Goal: Transaction & Acquisition: Obtain resource

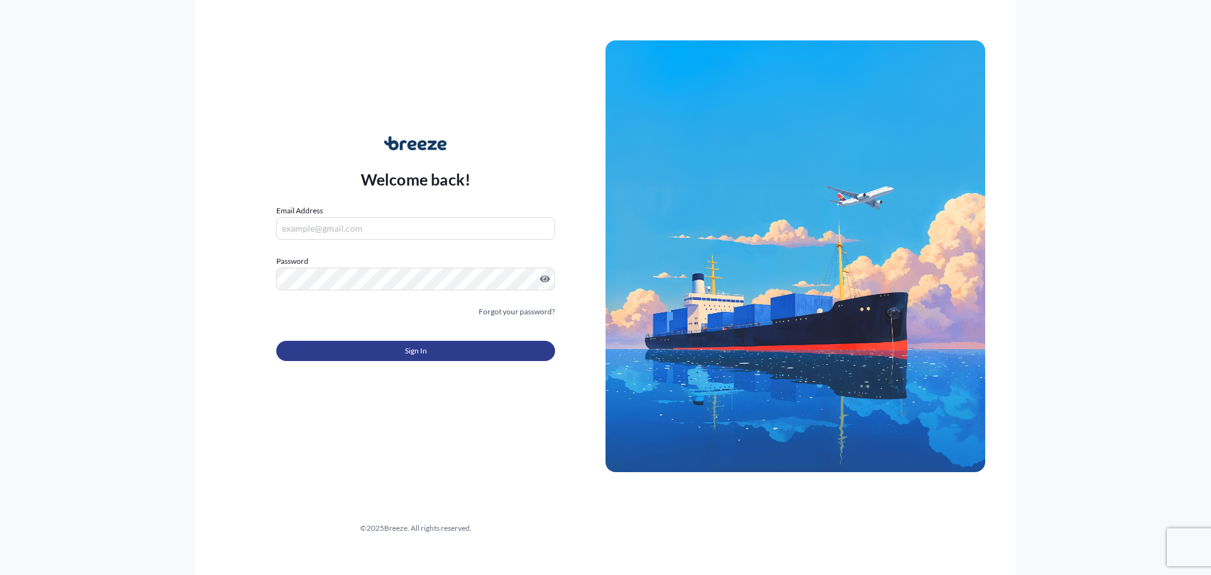
type input "[PERSON_NAME][EMAIL_ADDRESS][PERSON_NAME][DOMAIN_NAME]"
click at [384, 347] on button "Sign In" at bounding box center [415, 351] width 279 height 20
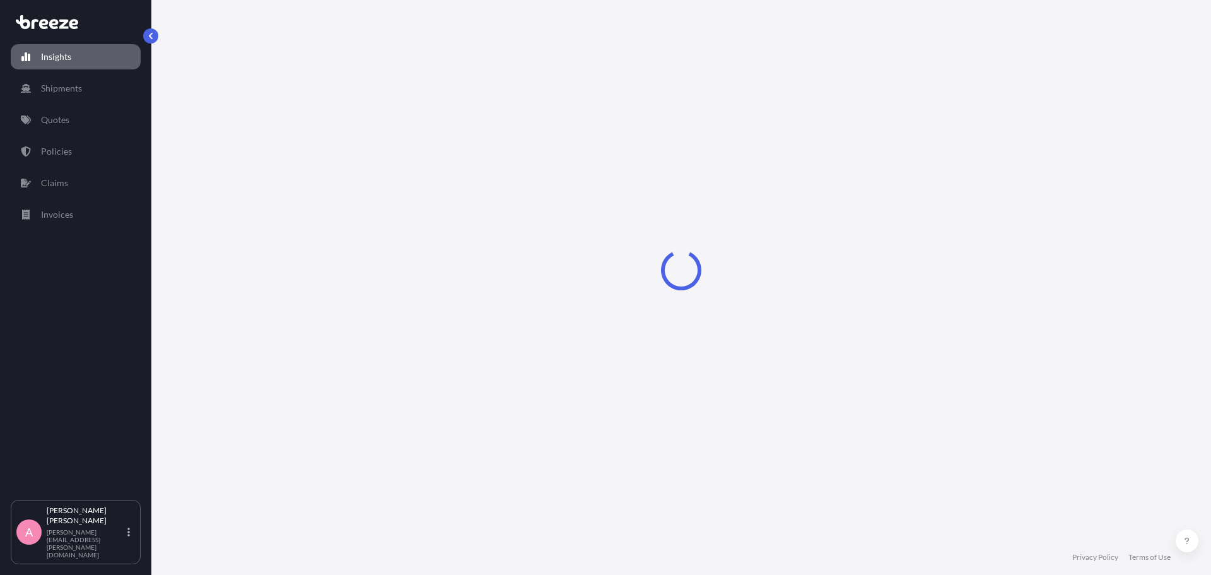
select select "2025"
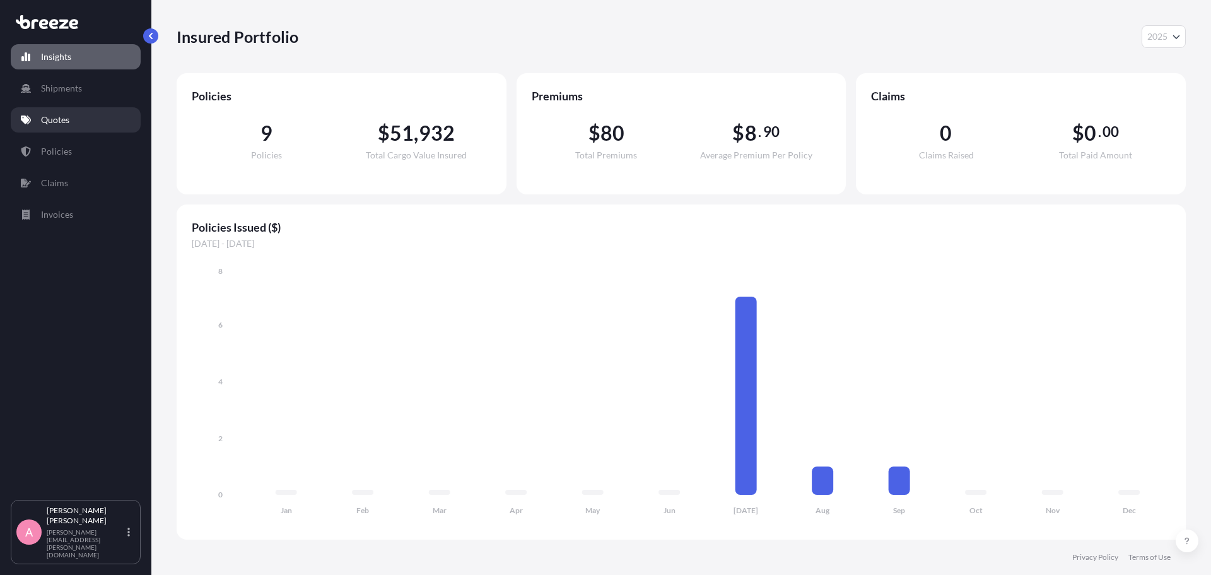
click at [47, 124] on p "Quotes" at bounding box center [55, 120] width 28 height 13
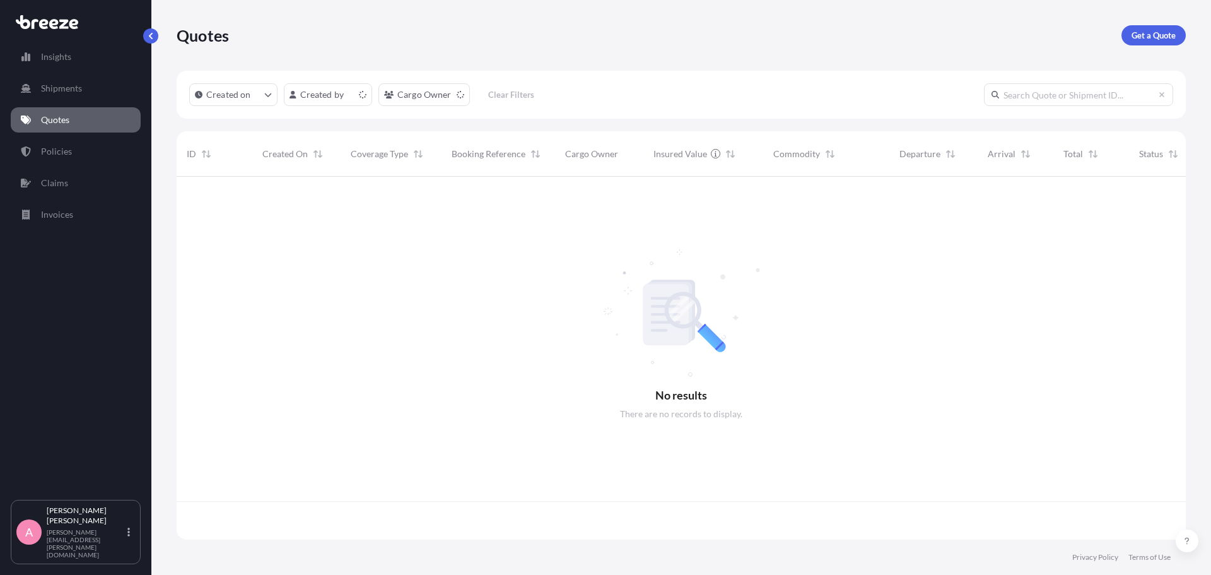
scroll to position [360, 1000]
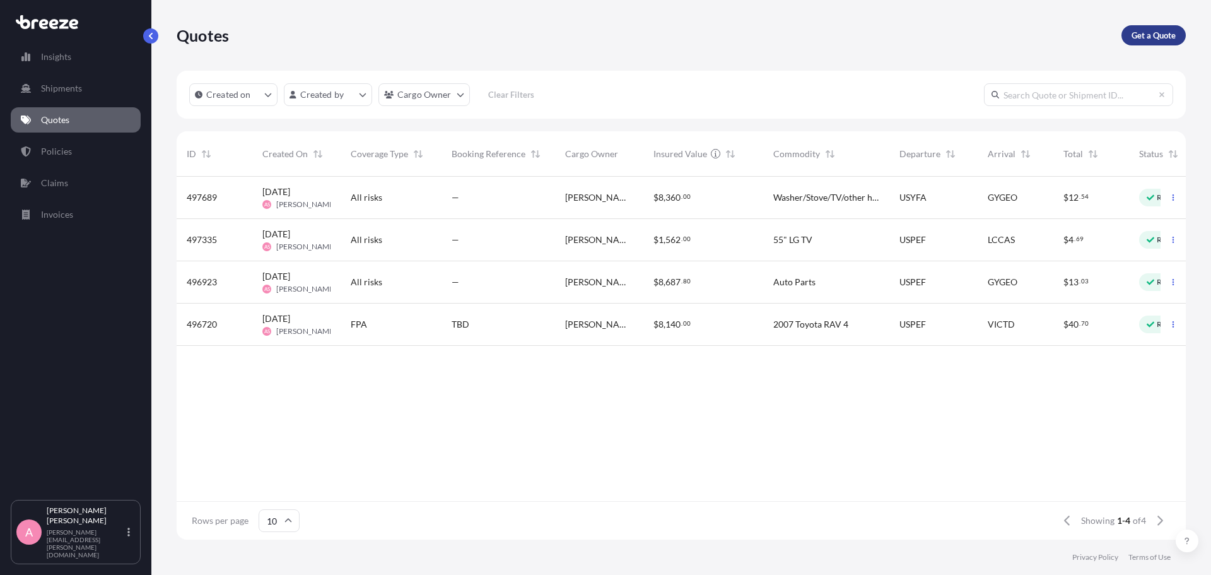
click at [1157, 40] on p "Get a Quote" at bounding box center [1154, 35] width 44 height 13
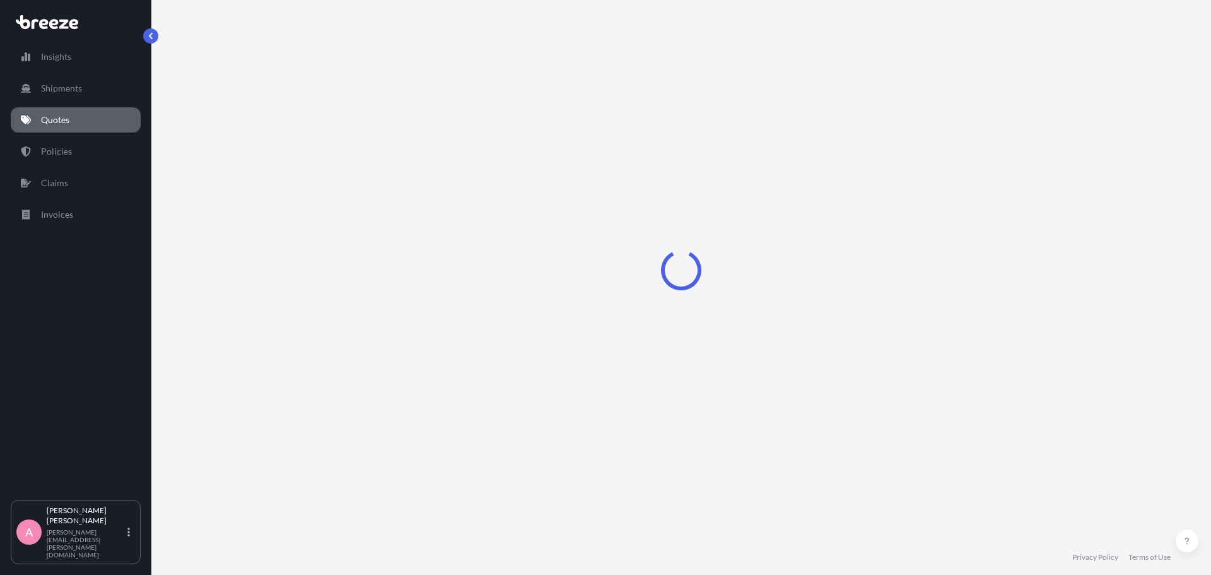
select select "Sea"
select select "1"
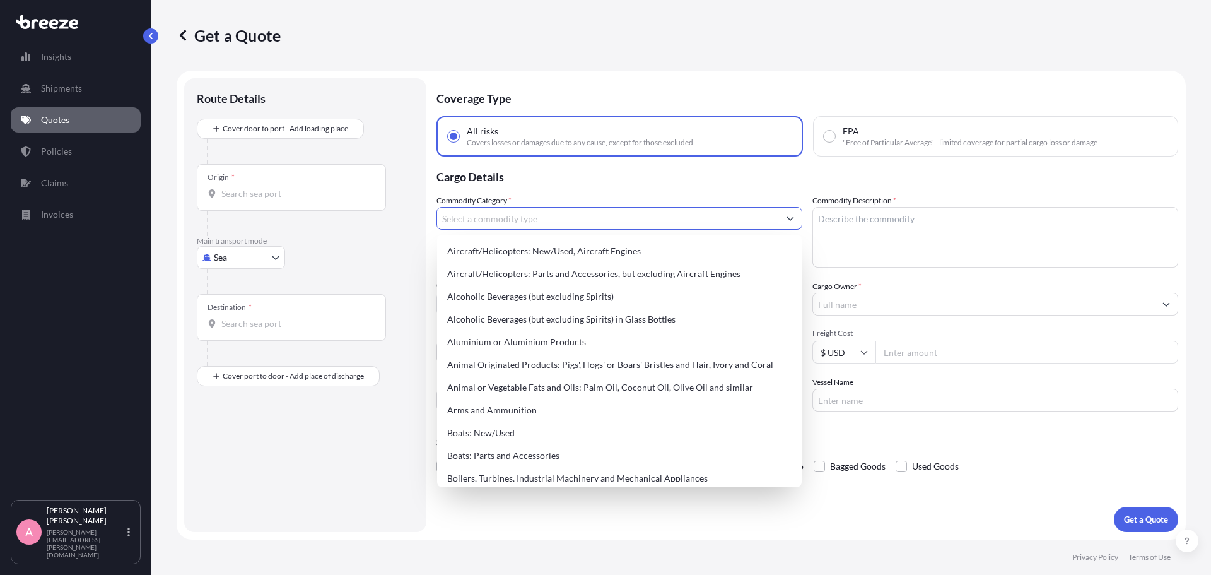
click at [514, 219] on input "Commodity Category *" at bounding box center [608, 218] width 342 height 23
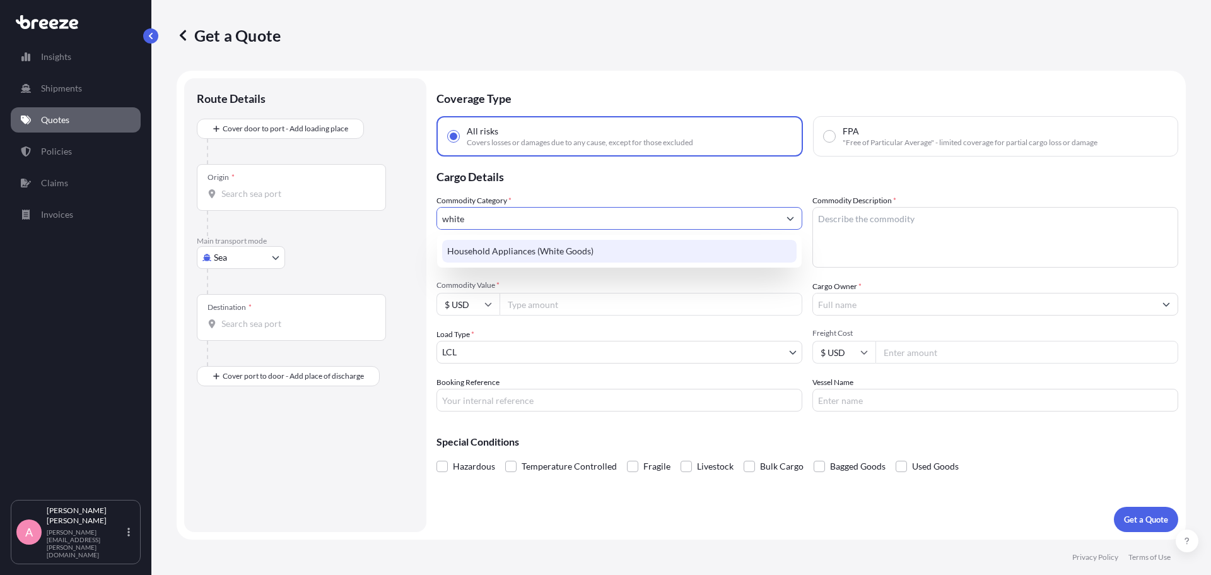
click at [552, 254] on div "Household Appliances (White Goods)" at bounding box center [619, 251] width 354 height 23
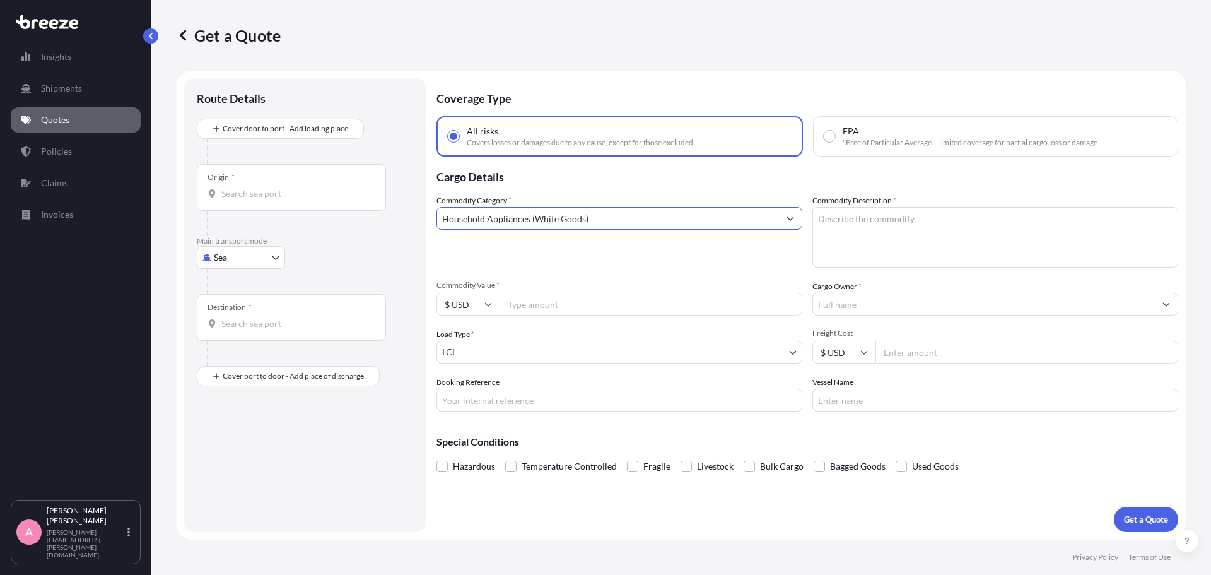
type input "Household Appliances (White Goods)"
click at [857, 226] on textarea "Commodity Description *" at bounding box center [995, 237] width 366 height 61
type textarea "l"
type textarea "LG FRIDGE"
type input "1600"
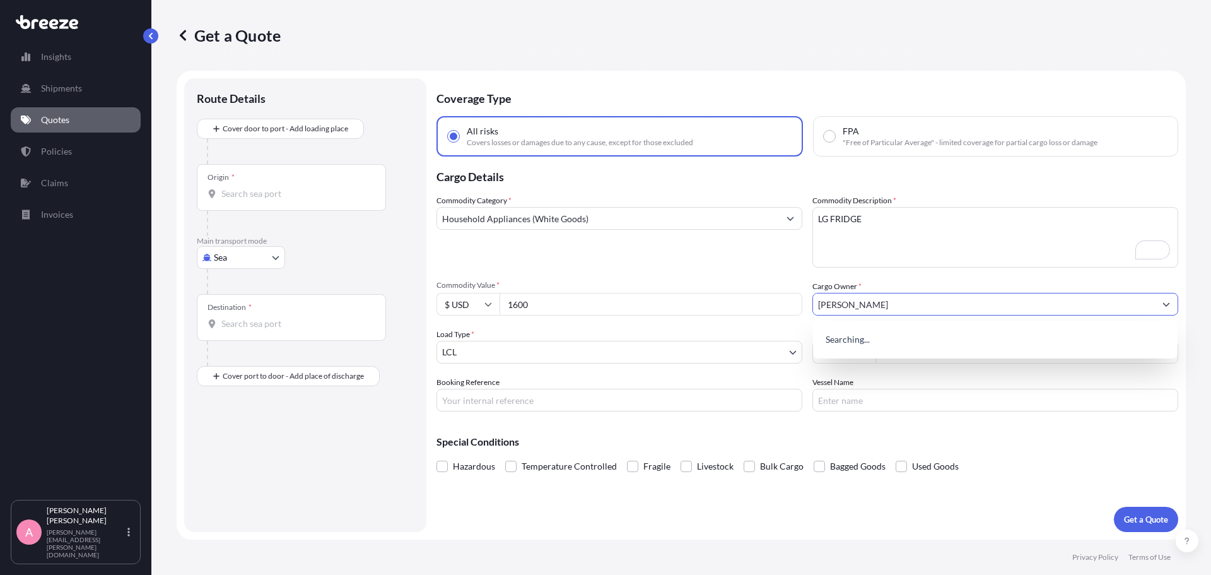
type input "[PERSON_NAME]"
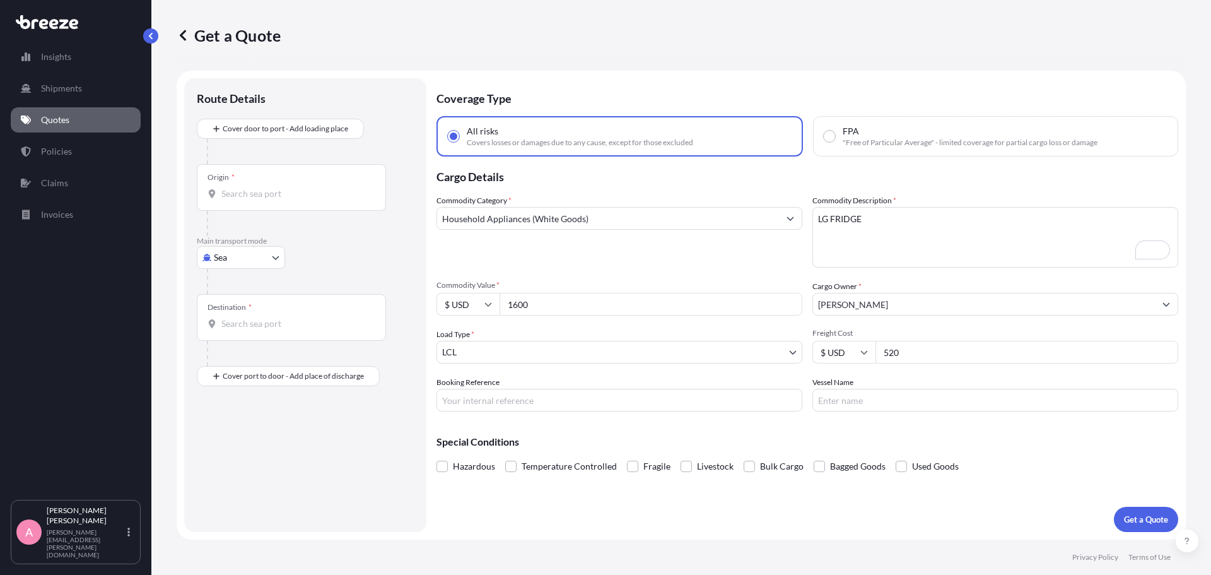
type input "520"
click at [1131, 521] on p "Get a Quote" at bounding box center [1146, 519] width 44 height 13
click at [283, 201] on div "Origin *" at bounding box center [291, 187] width 189 height 47
click at [283, 200] on input "Origin * Please select an origin" at bounding box center [295, 193] width 149 height 13
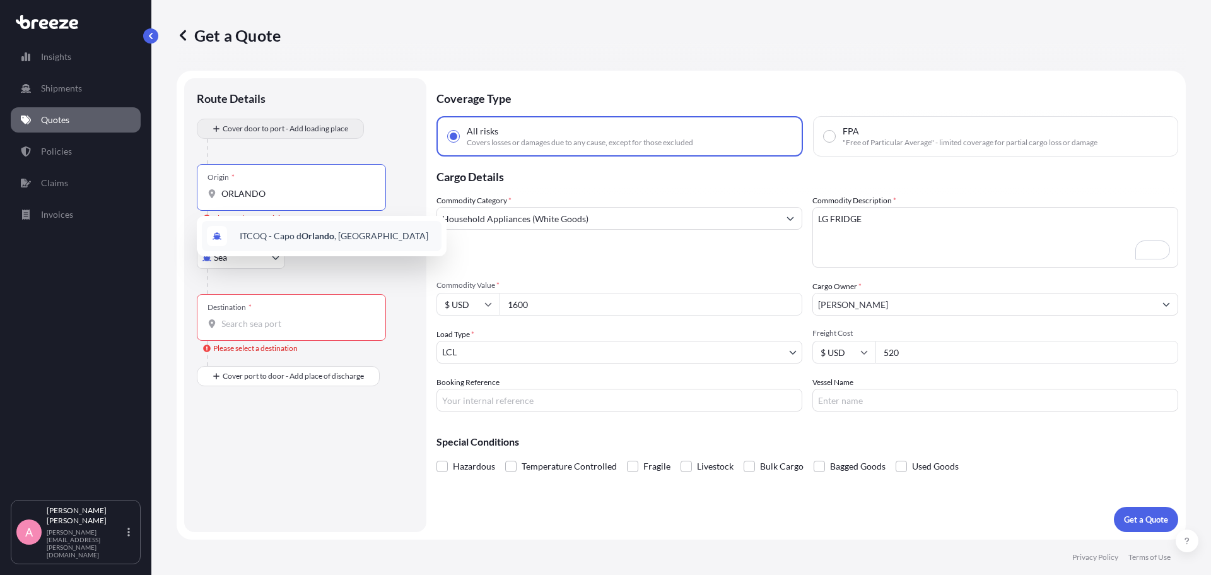
type input "ORLANDO"
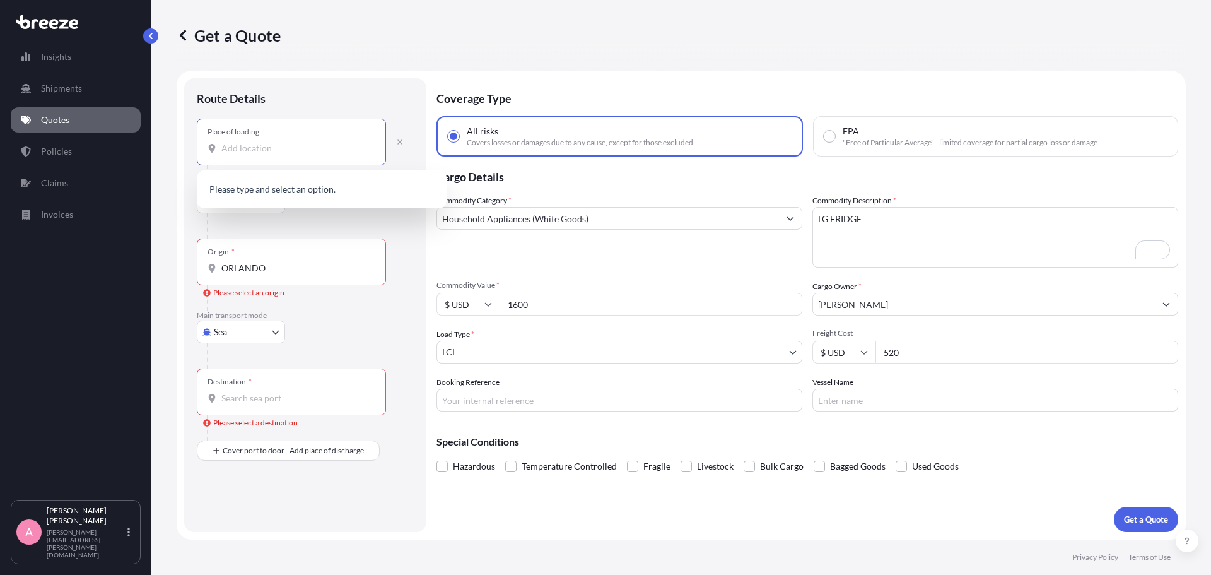
click at [238, 143] on input "Place of loading" at bounding box center [295, 148] width 149 height 13
type input "ORLANDO"
drag, startPoint x: 298, startPoint y: 146, endPoint x: 115, endPoint y: 145, distance: 182.9
click at [115, 145] on div "Insights Shipments Quotes Policies Claims Invoices A [PERSON_NAME] [PERSON_NAME…" at bounding box center [605, 287] width 1211 height 575
click at [262, 205] on body "0 options available. 1 option available. Insights Shipments Quotes Policies Cla…" at bounding box center [605, 287] width 1211 height 575
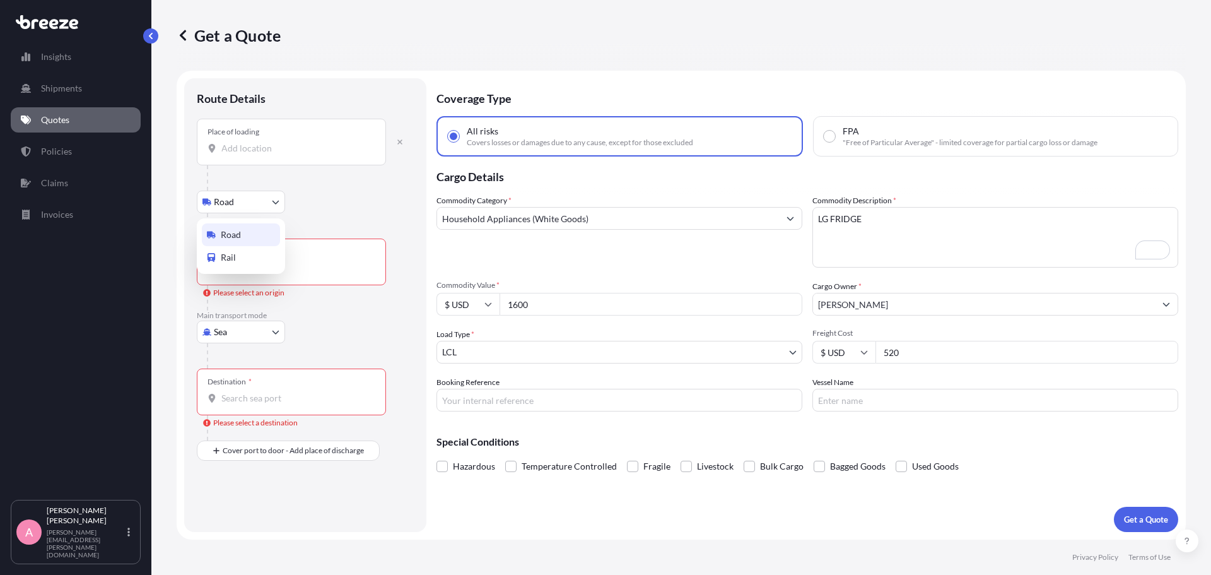
click at [261, 239] on div "Road" at bounding box center [241, 234] width 78 height 23
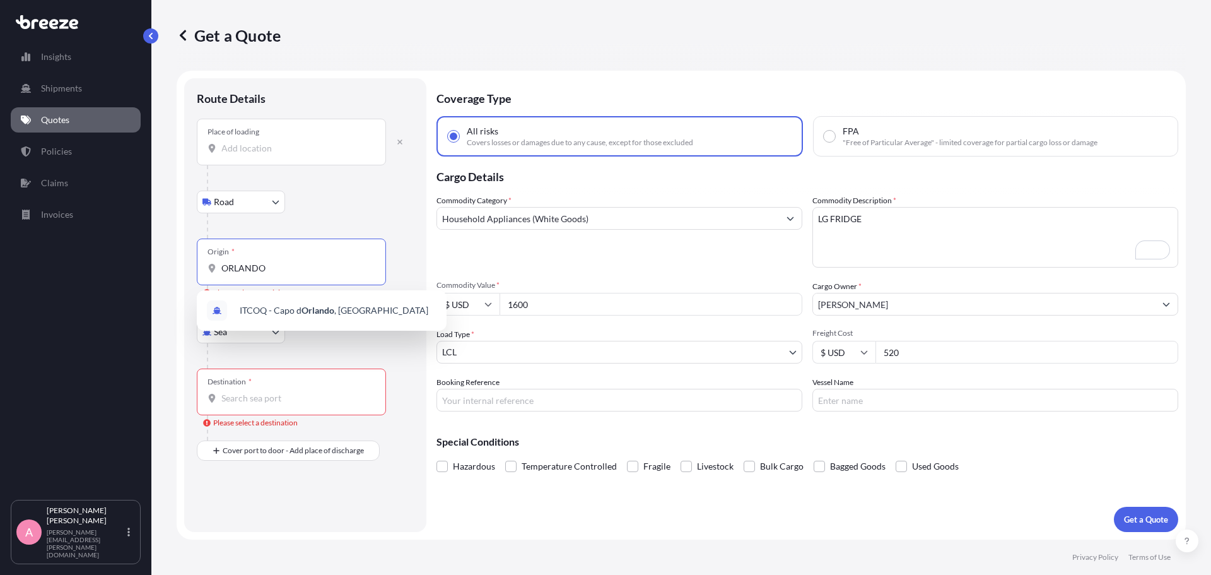
drag, startPoint x: 269, startPoint y: 269, endPoint x: 185, endPoint y: 258, distance: 85.3
click at [185, 258] on div "Route Details Place of loading Road Road Rail Origin * [GEOGRAPHIC_DATA] Please…" at bounding box center [305, 304] width 242 height 453
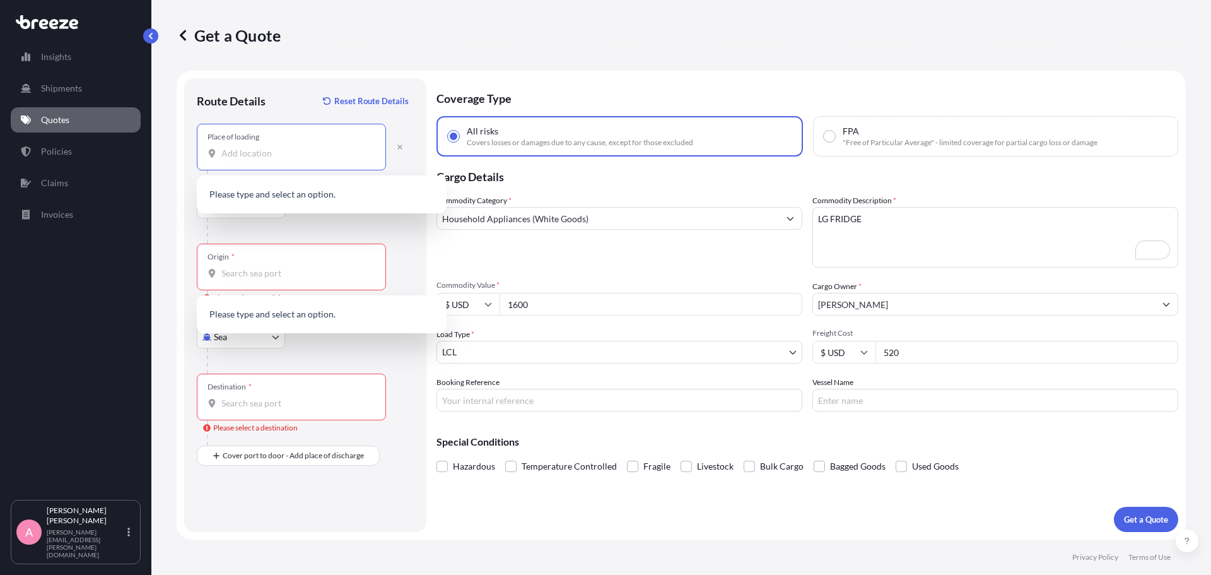
click at [223, 156] on input "Place of loading" at bounding box center [295, 153] width 149 height 13
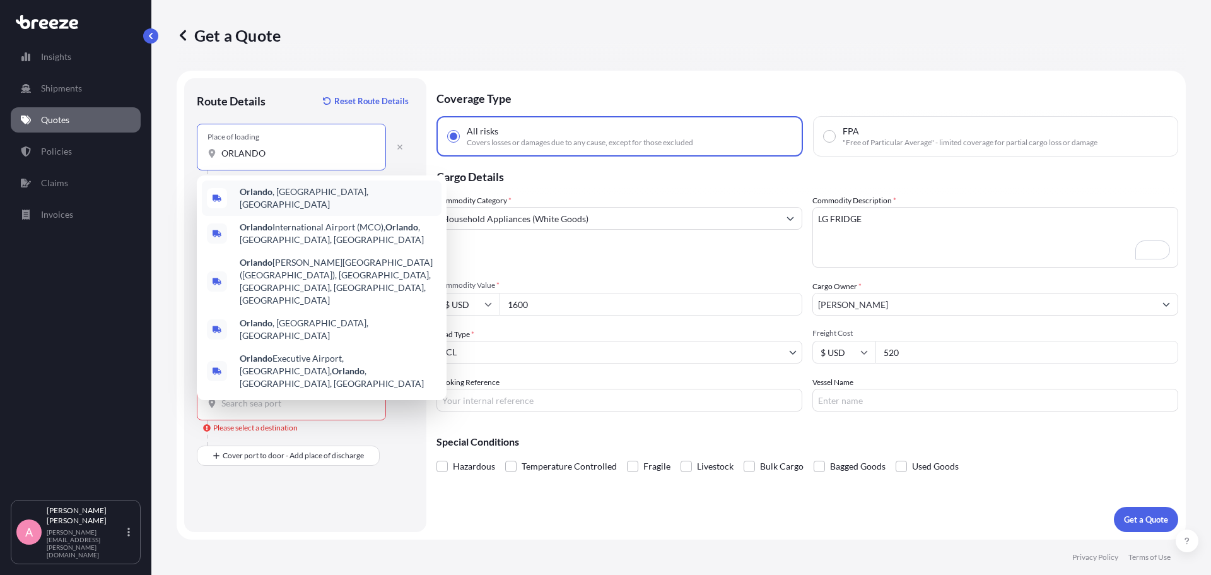
click at [263, 202] on div "[GEOGRAPHIC_DATA] , [GEOGRAPHIC_DATA], [GEOGRAPHIC_DATA]" at bounding box center [322, 197] width 240 height 35
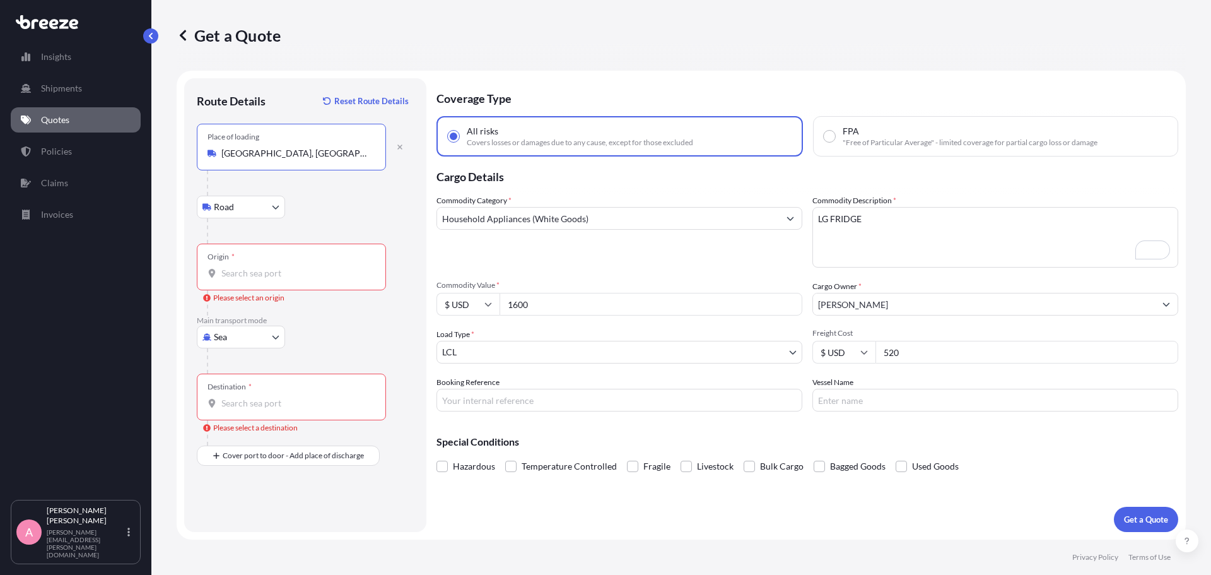
type input "[GEOGRAPHIC_DATA], [GEOGRAPHIC_DATA], [GEOGRAPHIC_DATA]"
click at [268, 262] on div "Origin *" at bounding box center [291, 266] width 189 height 47
click at [268, 267] on input "Origin * Please select an origin" at bounding box center [295, 273] width 149 height 13
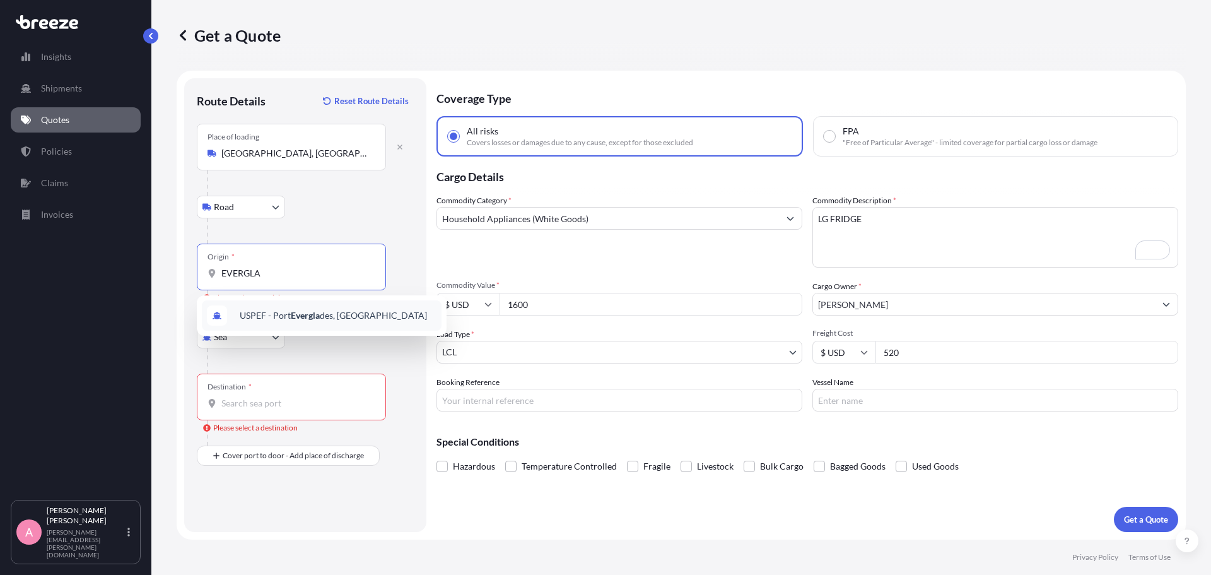
click at [329, 315] on span "USPEF - [GEOGRAPHIC_DATA] des, [GEOGRAPHIC_DATA]" at bounding box center [333, 315] width 187 height 13
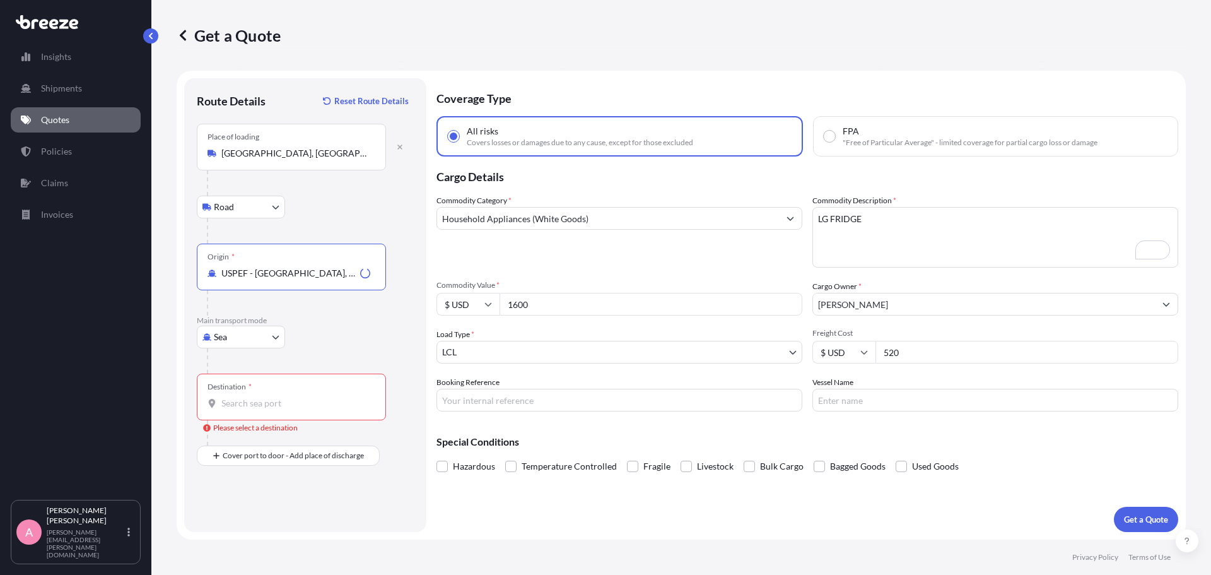
type input "USPEF - [GEOGRAPHIC_DATA], [GEOGRAPHIC_DATA]"
click at [312, 402] on input "Destination * Please select a destination" at bounding box center [295, 403] width 149 height 13
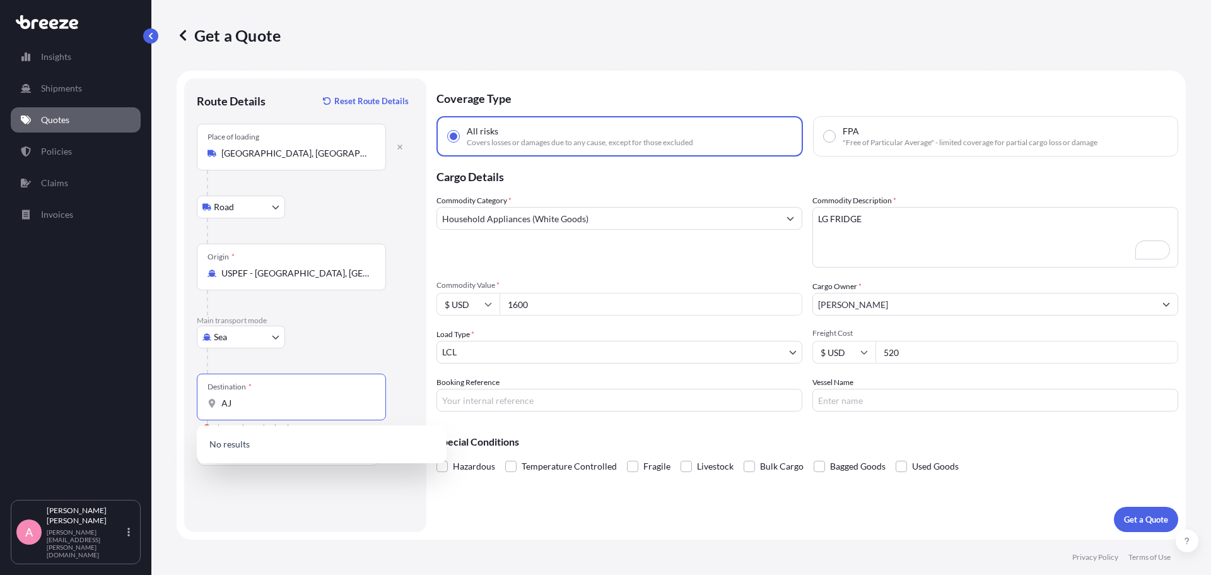
type input "A"
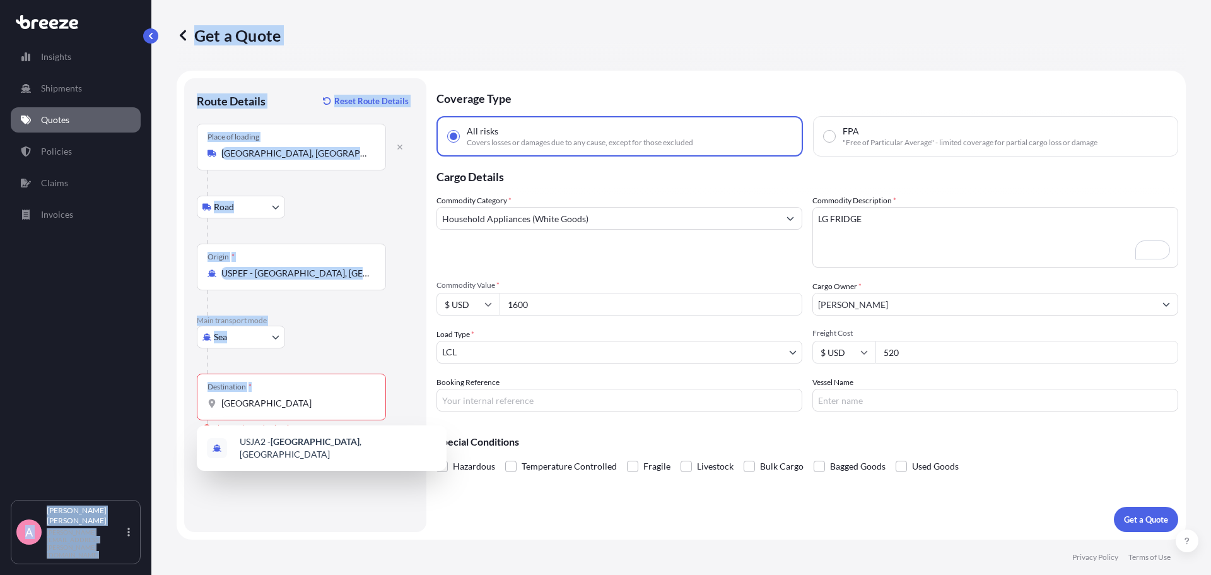
drag, startPoint x: 293, startPoint y: 409, endPoint x: 83, endPoint y: 378, distance: 212.4
click at [83, 378] on div "Insights Shipments Quotes Policies Claims Invoices A [PERSON_NAME] [PERSON_NAME…" at bounding box center [605, 287] width 1211 height 575
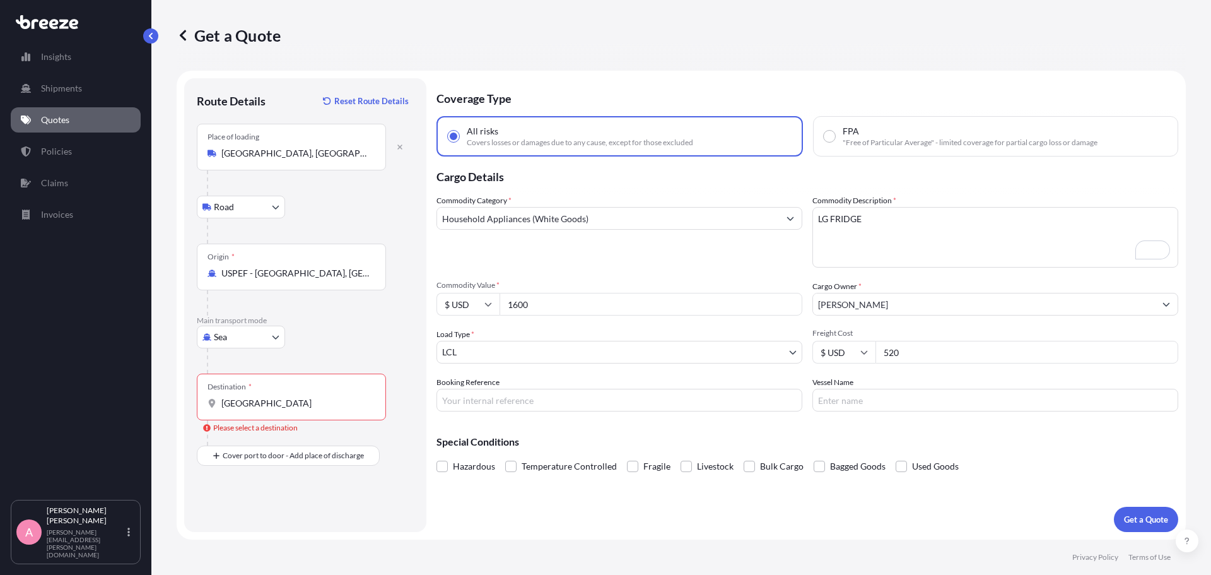
drag, startPoint x: 294, startPoint y: 414, endPoint x: 271, endPoint y: 411, distance: 23.5
click at [291, 413] on div "Destination * [GEOGRAPHIC_DATA]" at bounding box center [291, 396] width 189 height 47
click at [291, 409] on input "[GEOGRAPHIC_DATA]" at bounding box center [295, 403] width 149 height 13
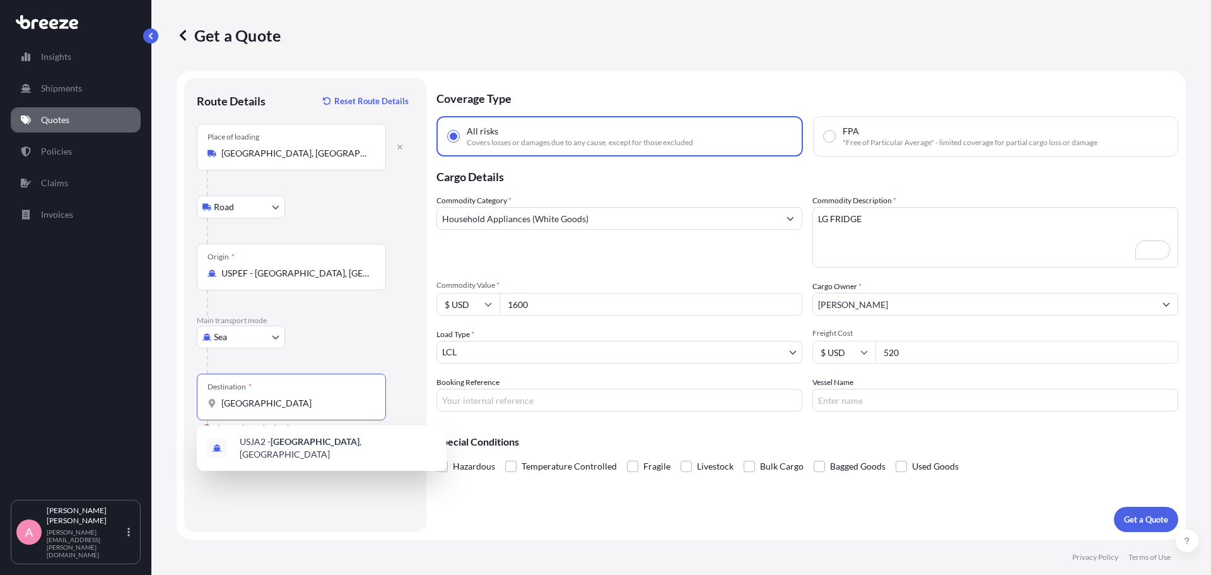
drag, startPoint x: 269, startPoint y: 409, endPoint x: 178, endPoint y: 401, distance: 90.5
click at [178, 401] on form "Route Details Reset Route Details Place of loading [GEOGRAPHIC_DATA], [GEOGRAPH…" at bounding box center [681, 305] width 1009 height 469
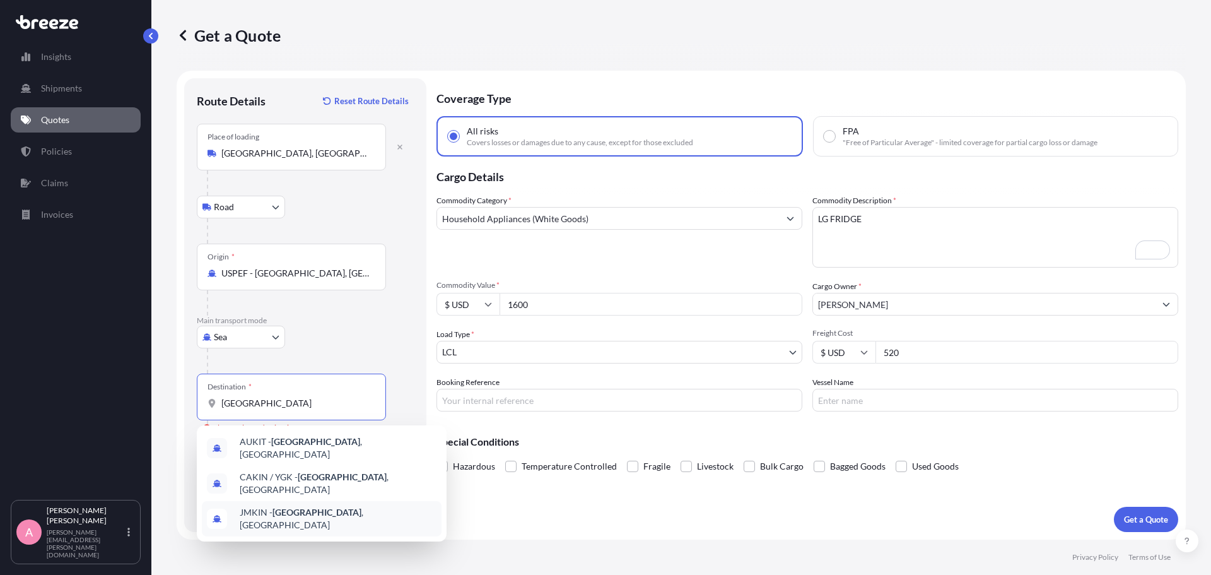
click at [283, 513] on div "JMKIN - [GEOGRAPHIC_DATA] , [GEOGRAPHIC_DATA]" at bounding box center [322, 518] width 240 height 35
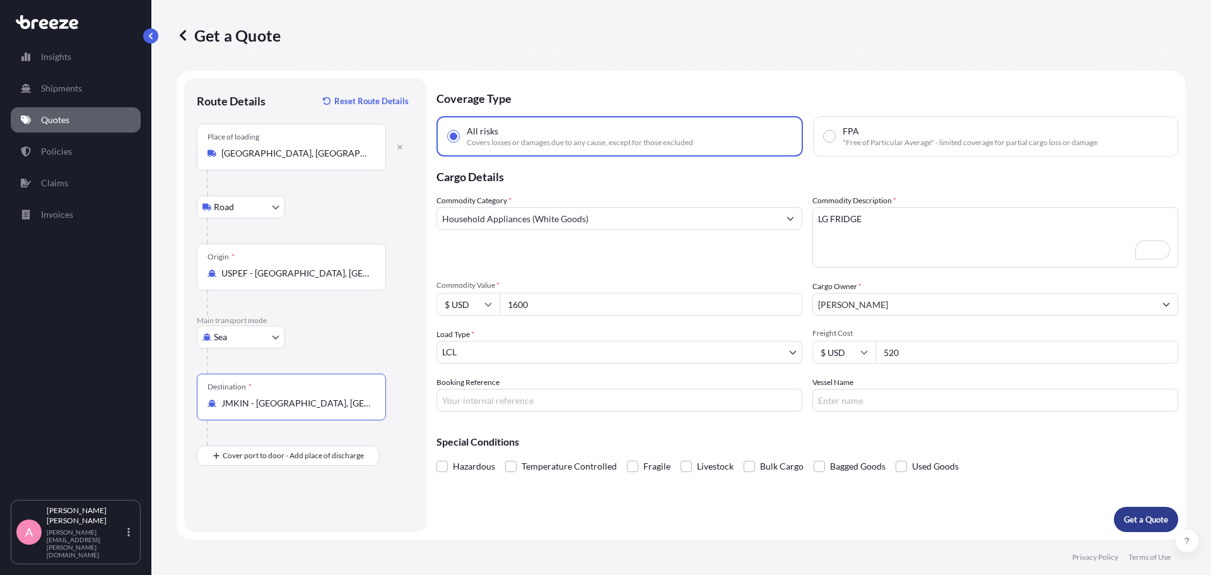
type input "JMKIN - [GEOGRAPHIC_DATA], [GEOGRAPHIC_DATA]"
click at [1148, 517] on p "Get a Quote" at bounding box center [1146, 519] width 44 height 13
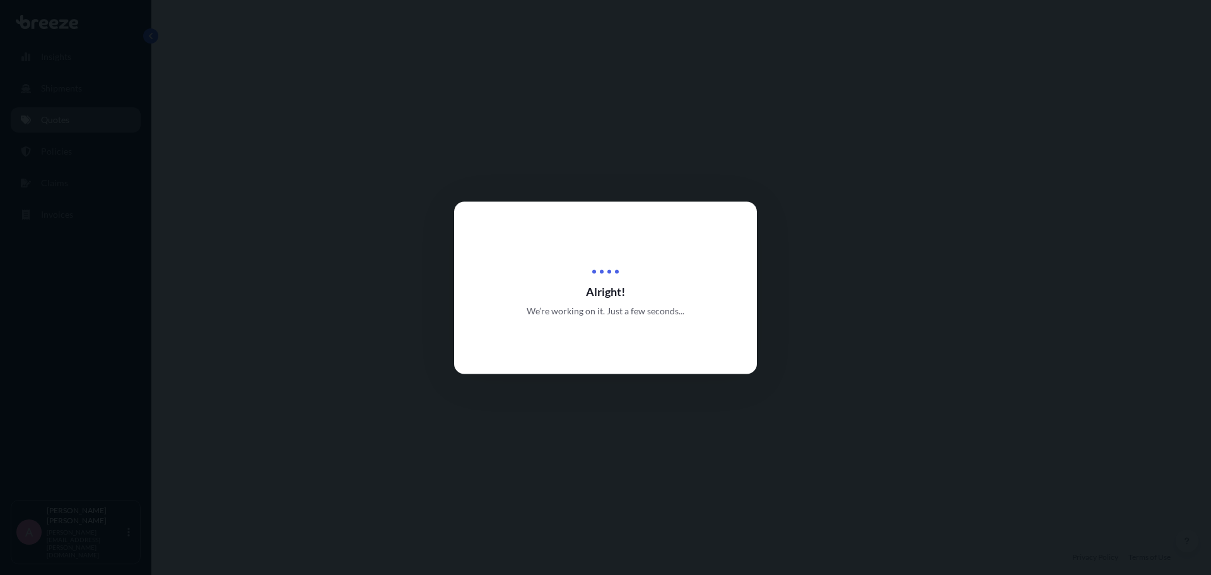
select select "Road"
select select "Sea"
select select "1"
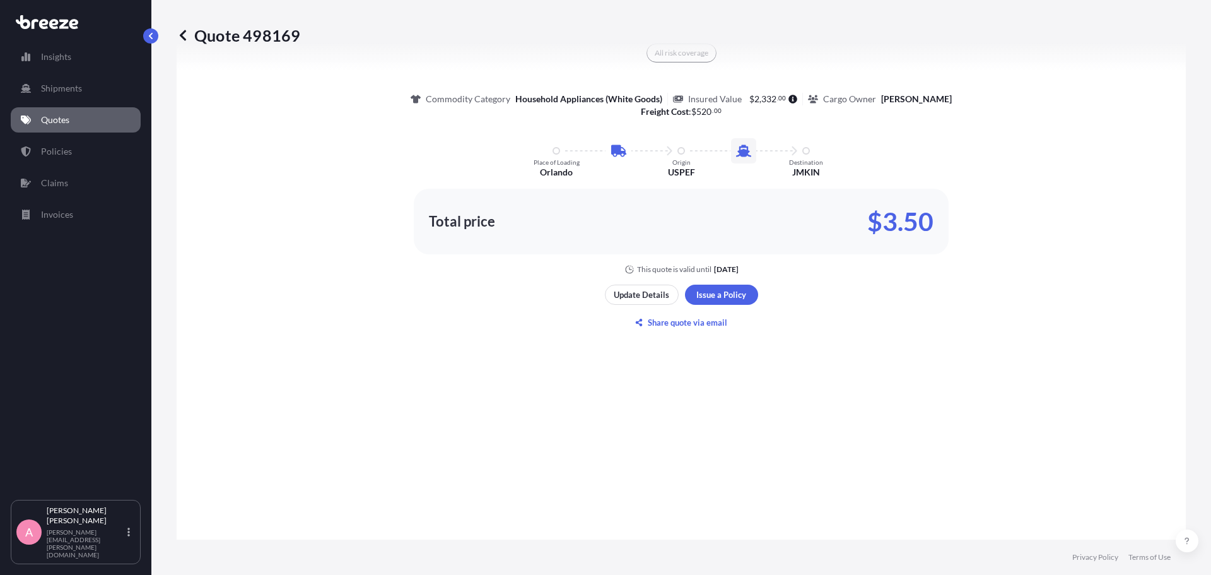
scroll to position [773, 0]
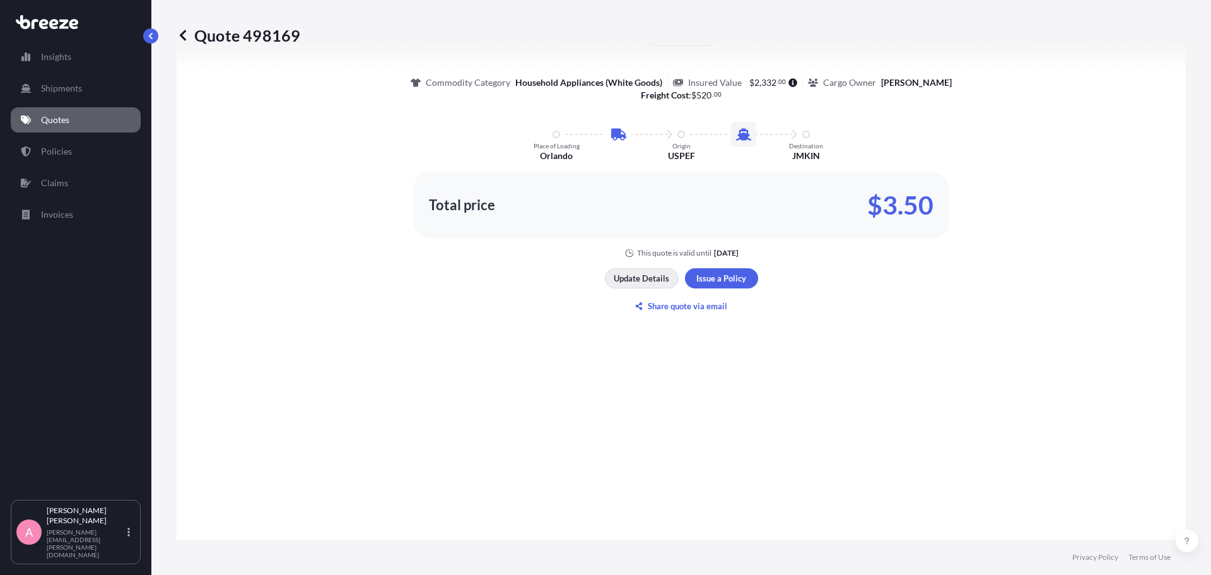
click at [643, 280] on p "Update Details" at bounding box center [642, 278] width 56 height 13
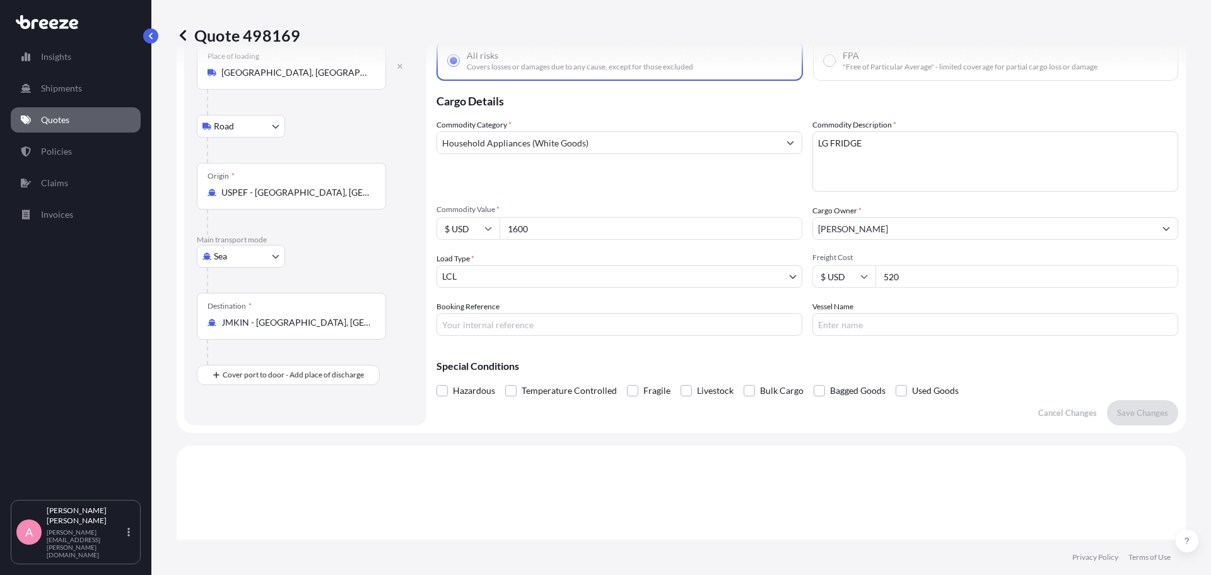
scroll to position [20, 0]
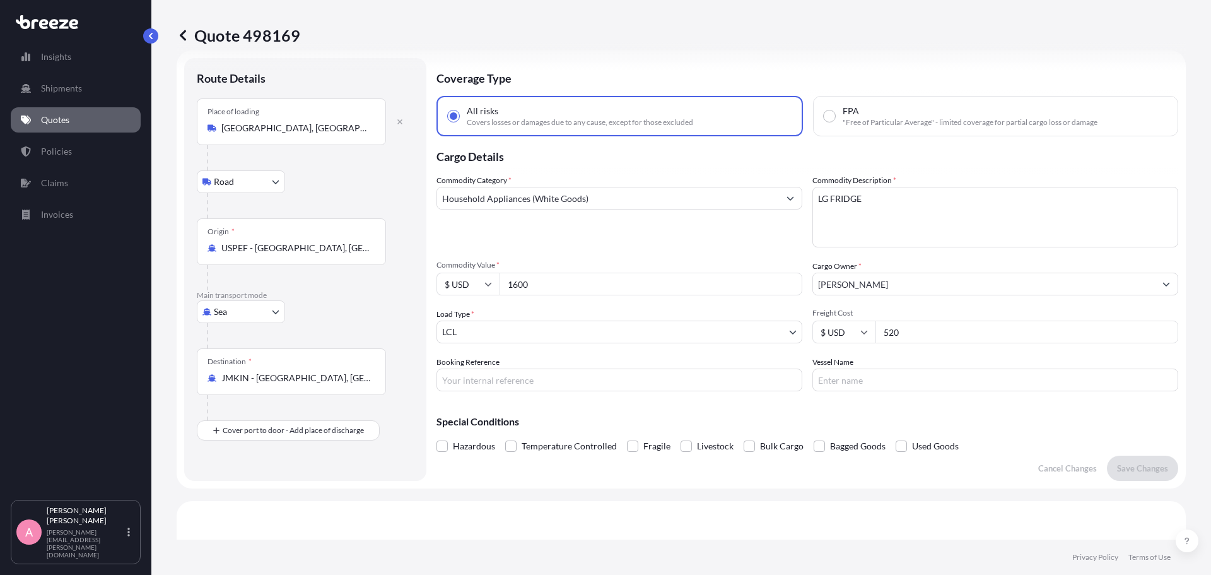
click at [49, 127] on link "Quotes" at bounding box center [76, 119] width 130 height 25
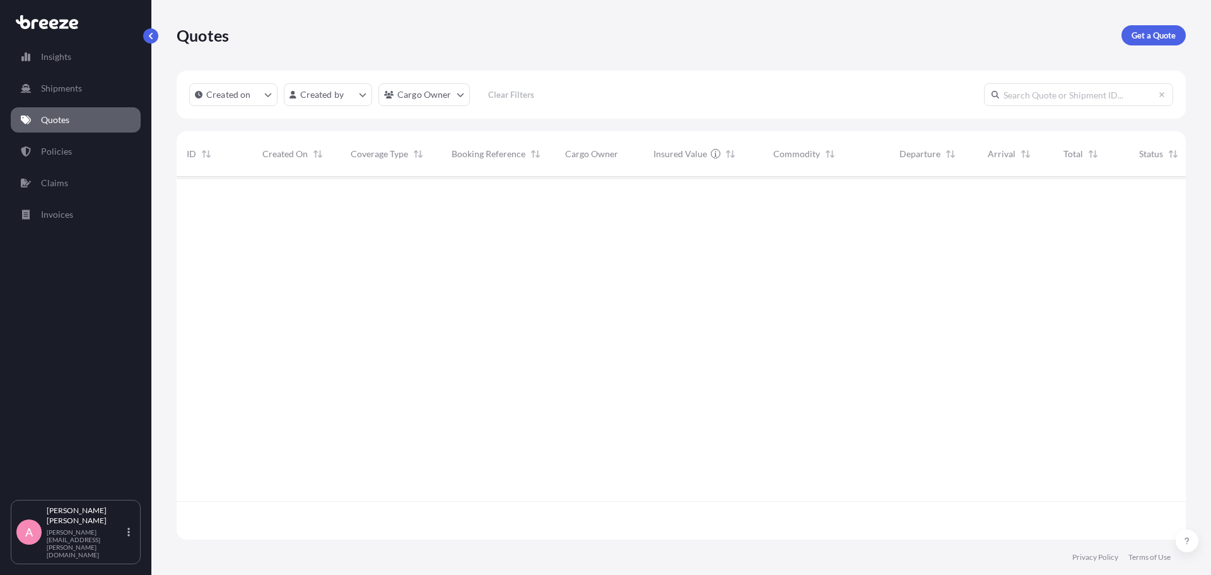
scroll to position [360, 1000]
